Goal: Navigation & Orientation: Find specific page/section

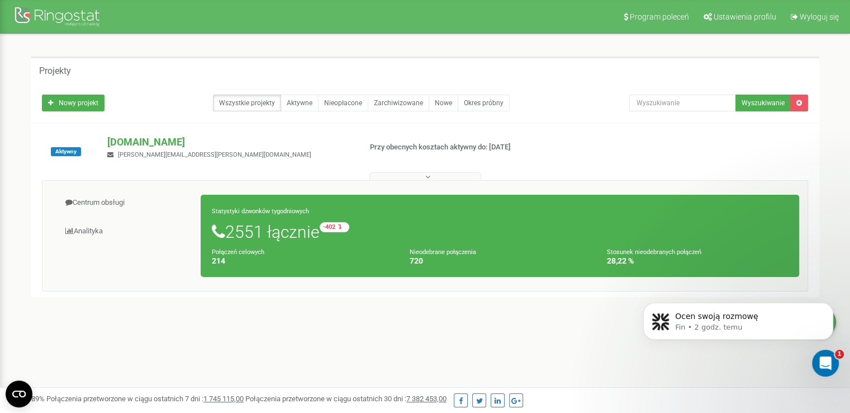
scroll to position [1, 0]
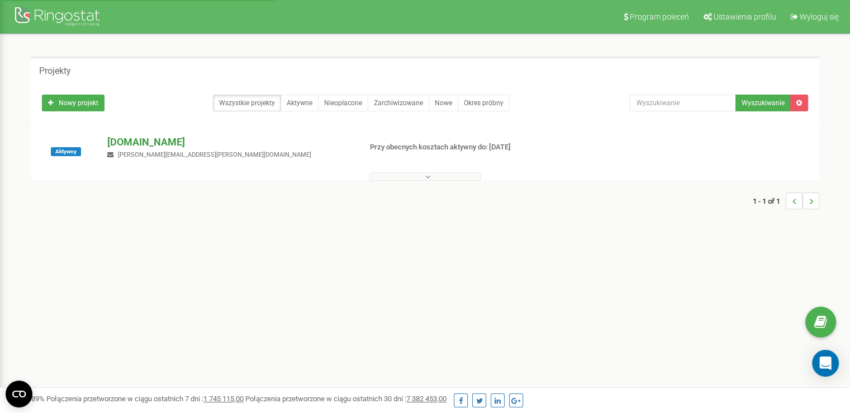
click at [158, 140] on p "[DOMAIN_NAME]" at bounding box center [229, 142] width 244 height 15
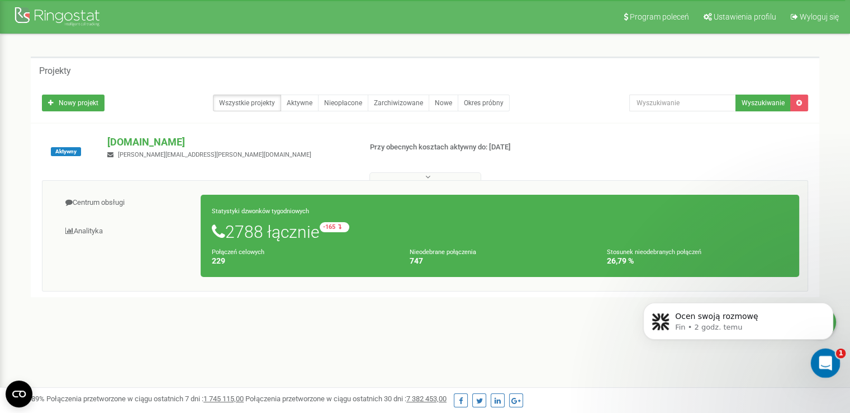
click at [835, 368] on div "Otwórz komunikator Intercom" at bounding box center [824, 361] width 27 height 27
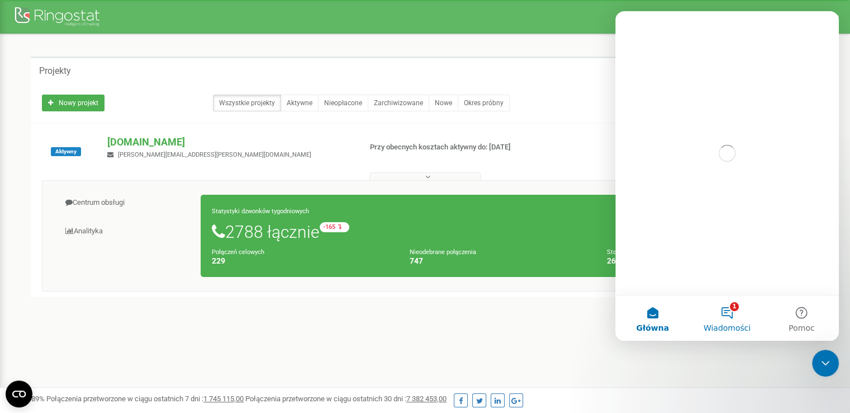
click at [728, 325] on span "Wiadomości" at bounding box center [728, 328] width 48 height 8
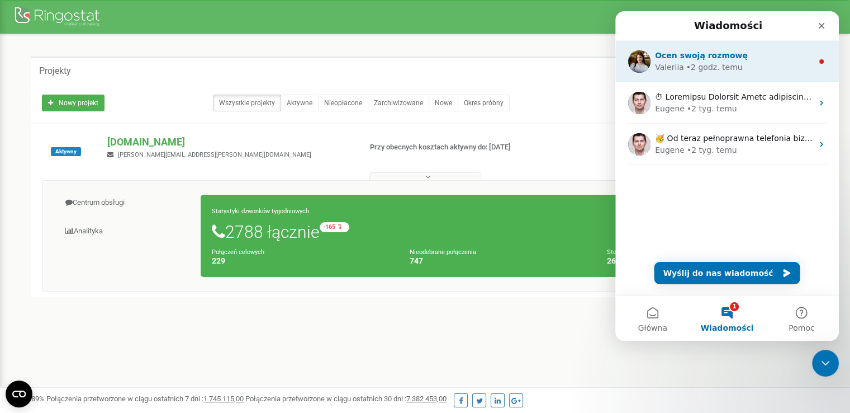
click at [739, 65] on div "Valeriia • 2 godz. temu" at bounding box center [734, 68] width 158 height 12
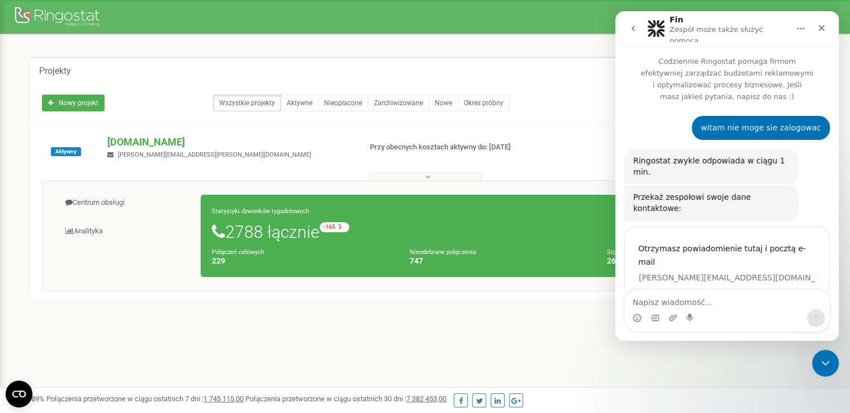
scroll to position [54, 0]
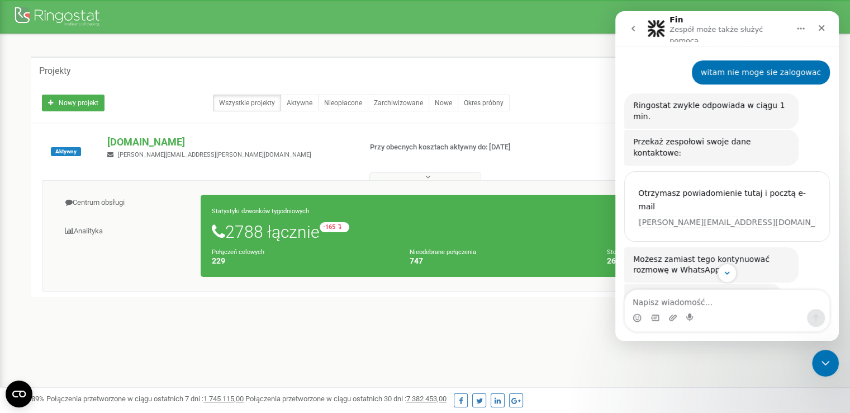
click at [548, 334] on div "1 - 1 of 1" at bounding box center [425, 317] width 789 height 39
click at [817, 25] on icon "Zamknij" at bounding box center [821, 27] width 9 height 9
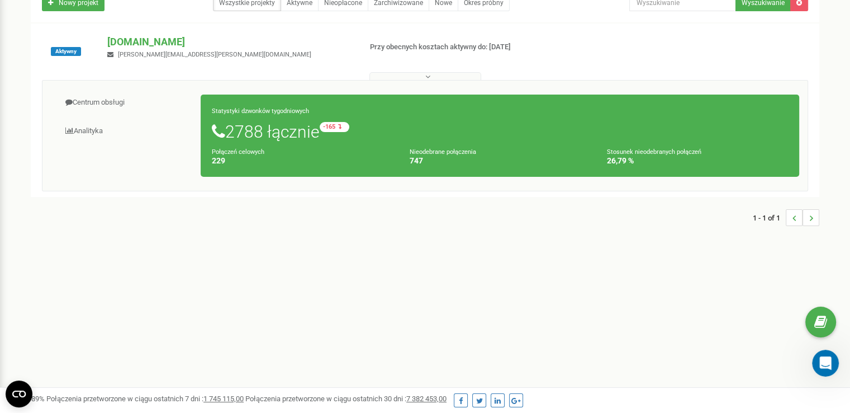
scroll to position [112, 0]
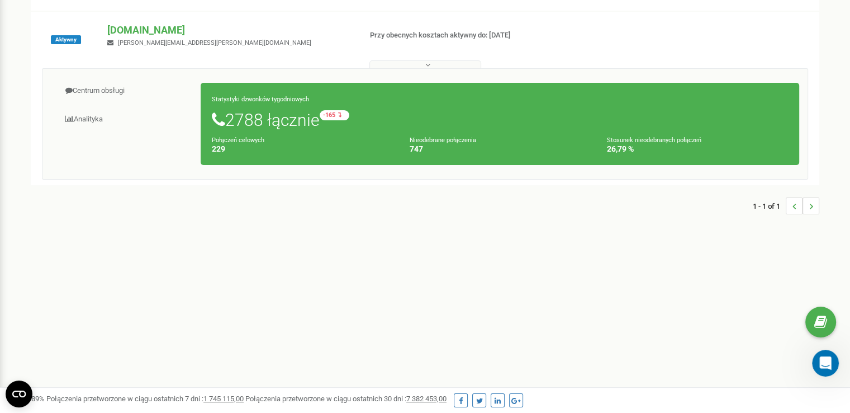
click at [234, 121] on h1 "2788 łącznie -165 względem zeszłego tygodnia" at bounding box center [500, 119] width 576 height 19
click at [89, 117] on link "Analityka" at bounding box center [126, 119] width 150 height 27
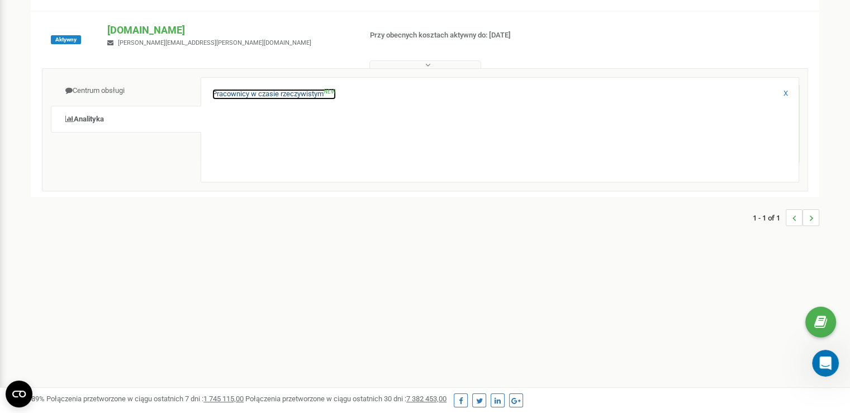
click at [255, 97] on link "Pracownicy w czasie rzeczywistym NEW" at bounding box center [274, 94] width 124 height 11
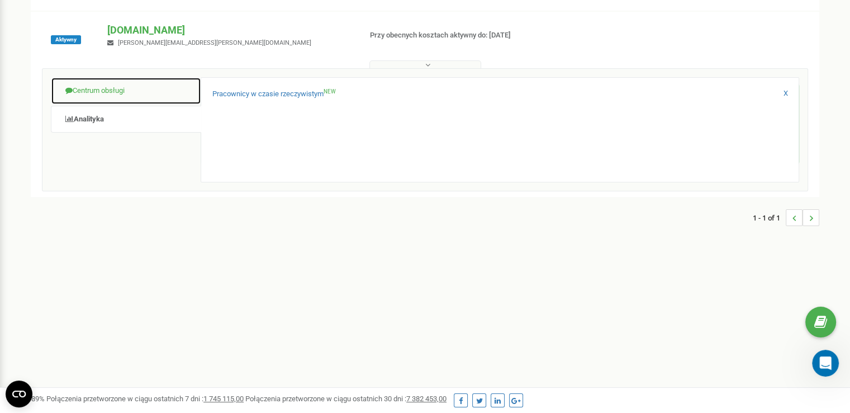
click at [89, 86] on link "Centrum obsługi" at bounding box center [126, 90] width 150 height 27
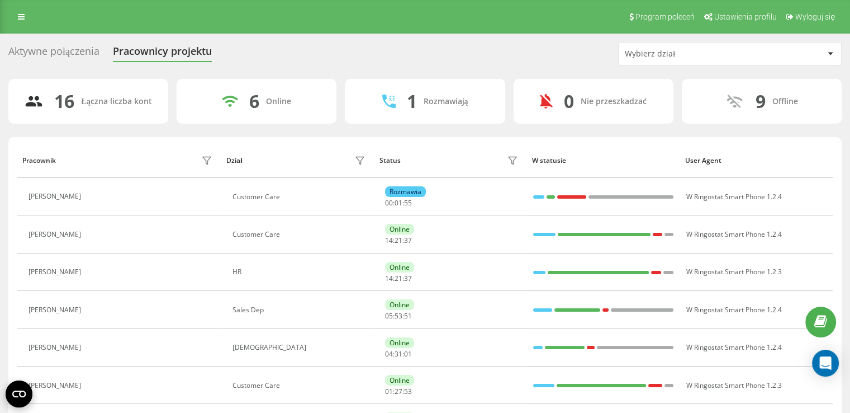
click at [698, 53] on div "Wybierz dział" at bounding box center [692, 54] width 134 height 10
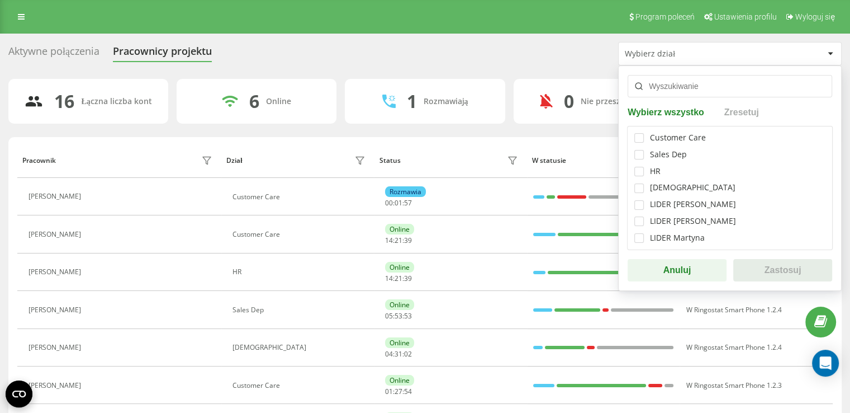
click at [698, 53] on div "Wybierz dział" at bounding box center [692, 54] width 134 height 10
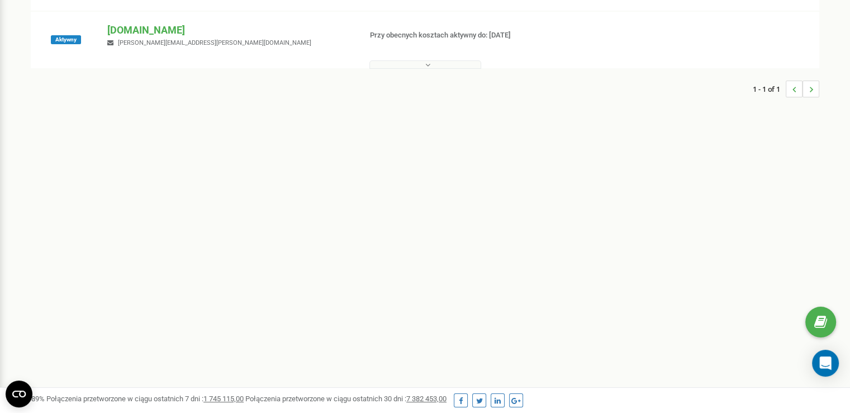
click at [493, 141] on div "Program poleceń Ustawienia profilu Wyloguj się Projekty Nowy projekt Wszystkie …" at bounding box center [425, 223] width 850 height 671
